Goal: Task Accomplishment & Management: Manage account settings

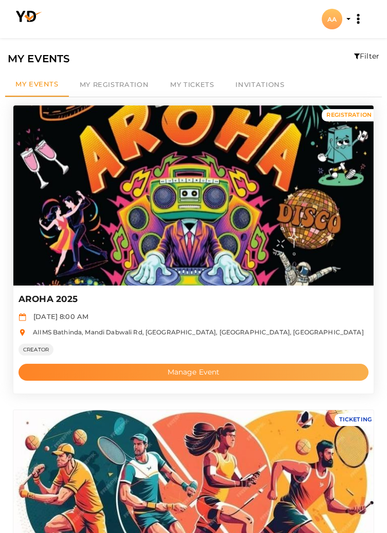
click at [217, 371] on button "Manage Event" at bounding box center [194, 372] width 350 height 17
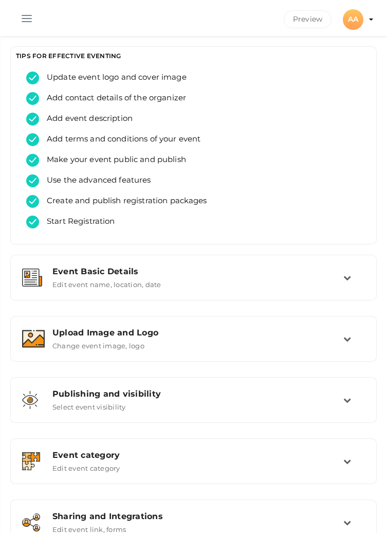
click at [32, 17] on button "button" at bounding box center [26, 16] width 27 height 27
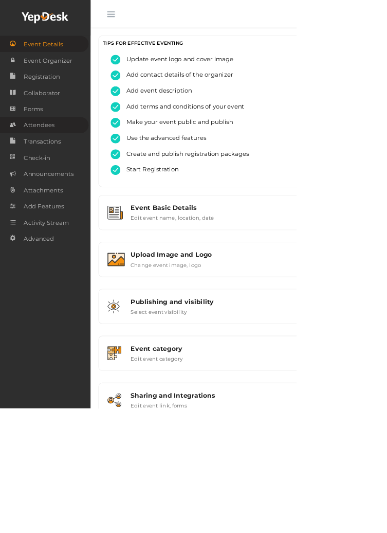
click at [73, 166] on link "Attendees" at bounding box center [58, 163] width 116 height 21
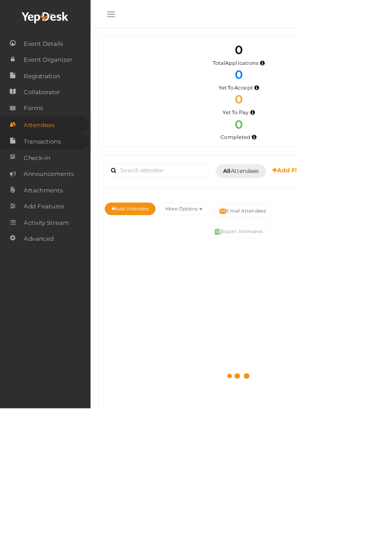
click at [93, 190] on link "Transactions" at bounding box center [58, 184] width 116 height 21
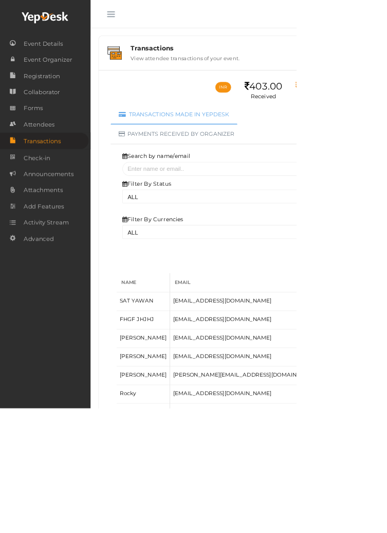
click at [141, 21] on button "button" at bounding box center [145, 16] width 27 height 27
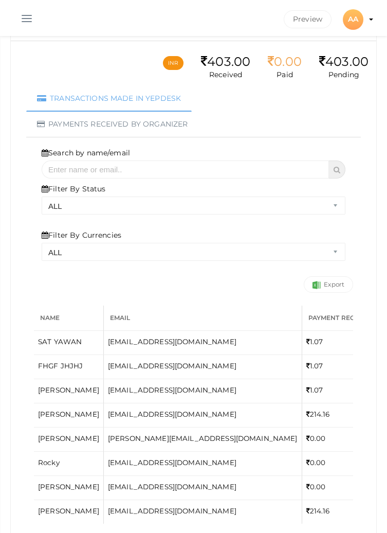
scroll to position [72, 0]
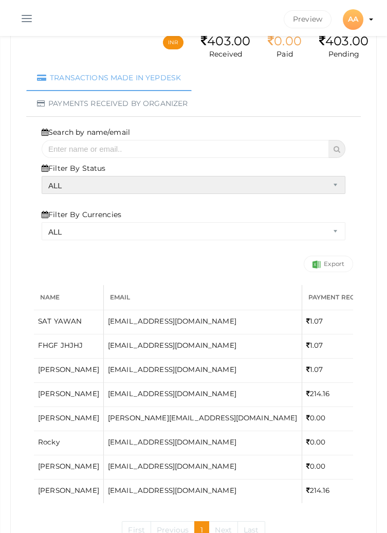
click at [332, 189] on select "ALL SUCCESS DECLINED UNAUTHORIZED FAILED NOTPAID FREE REFUNDED NA" at bounding box center [194, 185] width 304 height 18
click at [42, 194] on select "ALL SUCCESS DECLINED UNAUTHORIZED FAILED NOTPAID FREE REFUNDED NA" at bounding box center [194, 185] width 304 height 18
select select "? string:SUCCESS ?"
select select "? string:ALL ?"
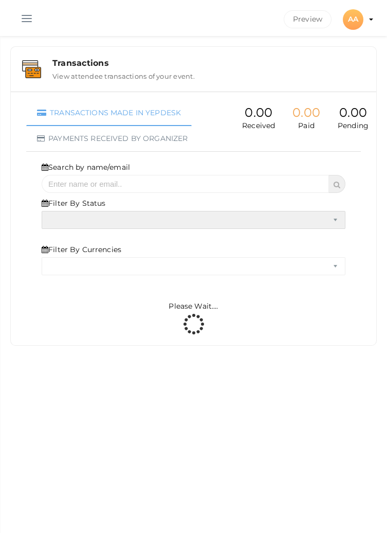
scroll to position [0, 0]
select select "SUCCESS"
select select "ALL"
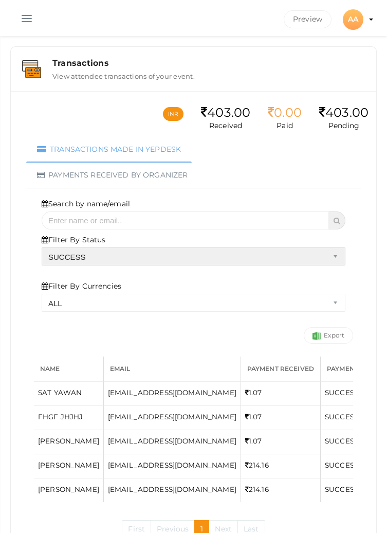
click at [334, 255] on select "ALL SUCCESS DECLINED UNAUTHORIZED FAILED NOTPAID FREE REFUNDED NA" at bounding box center [194, 256] width 304 height 18
click at [42, 247] on select "ALL SUCCESS DECLINED UNAUTHORIZED FAILED NOTPAID FREE REFUNDED NA" at bounding box center [194, 256] width 304 height 18
select select "? string:ALL ?"
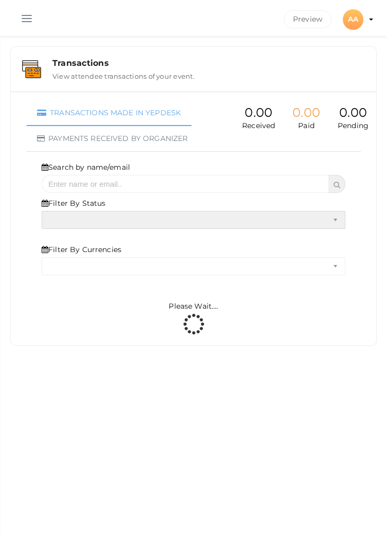
select select "ALL"
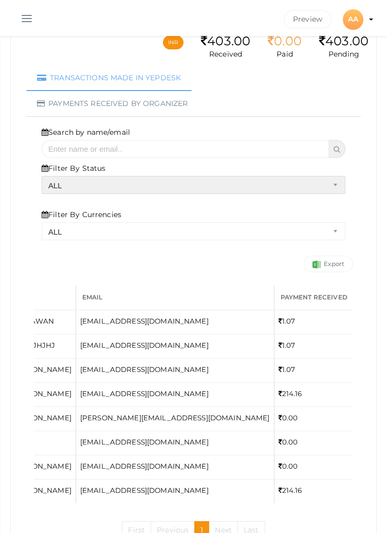
scroll to position [0, 254]
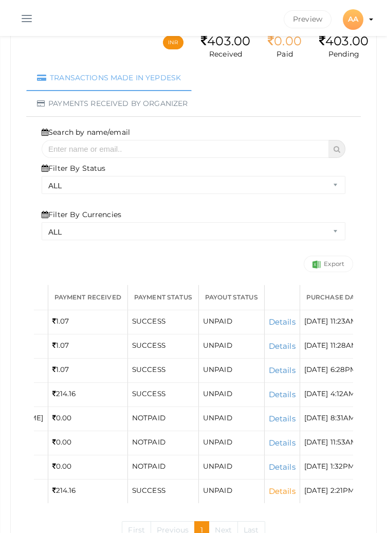
click at [269, 486] on link "Details" at bounding box center [282, 491] width 27 height 10
